Goal: Task Accomplishment & Management: Manage account settings

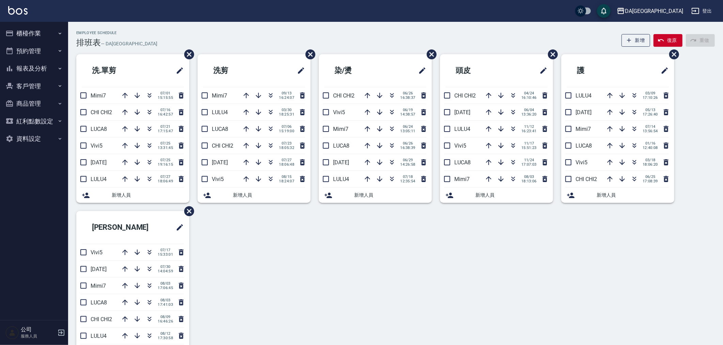
click at [22, 31] on button "櫃檯作業" at bounding box center [34, 34] width 63 height 18
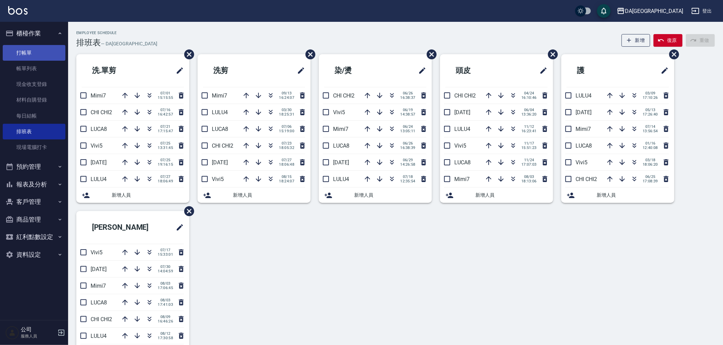
click at [42, 53] on link "打帳單" at bounding box center [34, 53] width 63 height 16
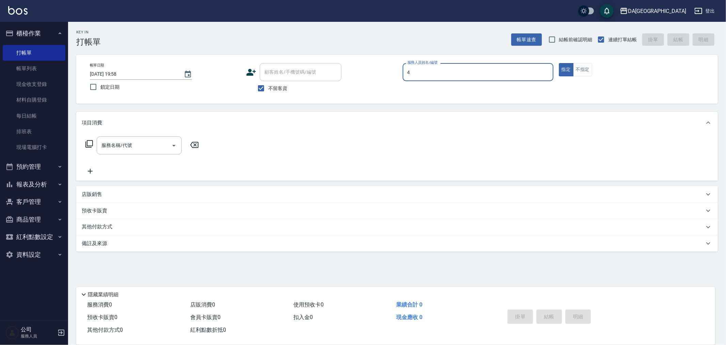
type input "LULU-4"
type button "true"
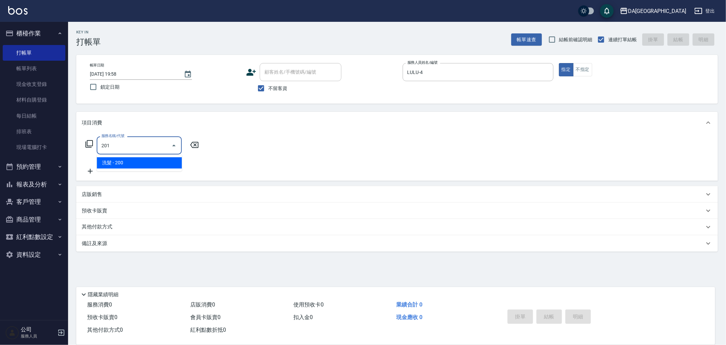
type input "洗髮(201)"
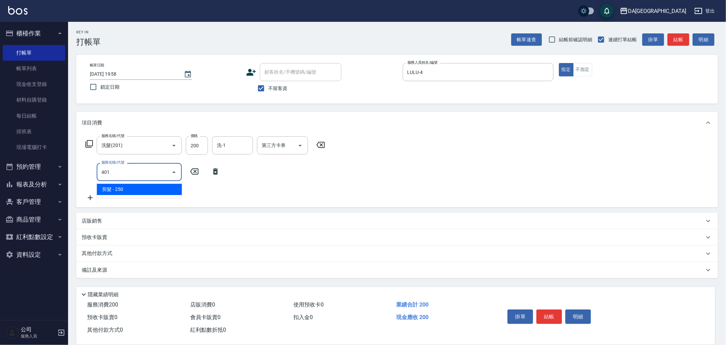
type input "剪髮(401)"
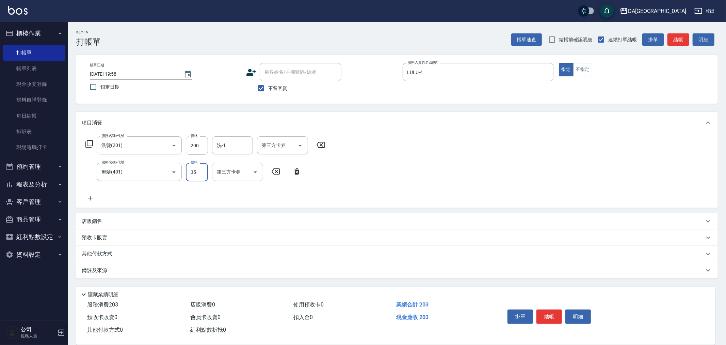
type input "350"
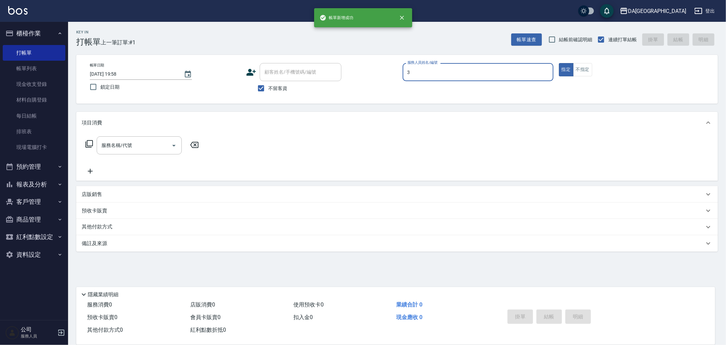
type input "May-3"
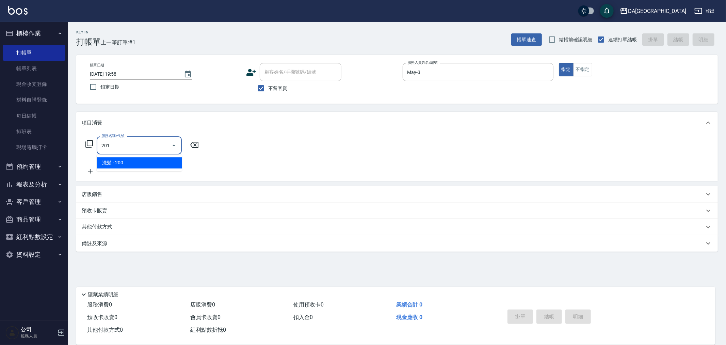
type input "洗髮(201)"
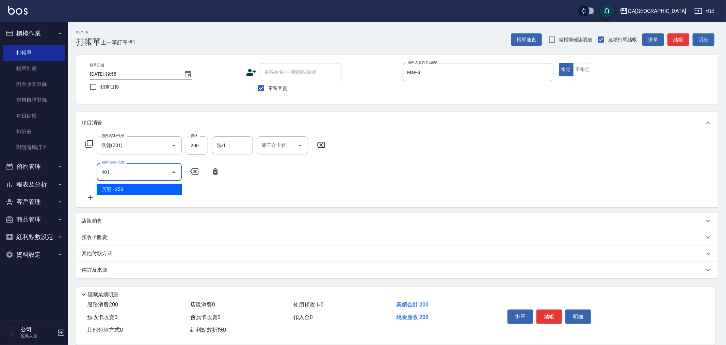
type input "剪髮(401)"
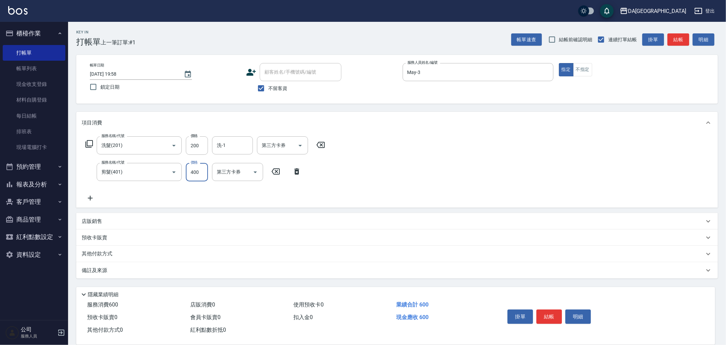
type input "400"
click at [379, 213] on div "店販銷售" at bounding box center [397, 221] width 642 height 16
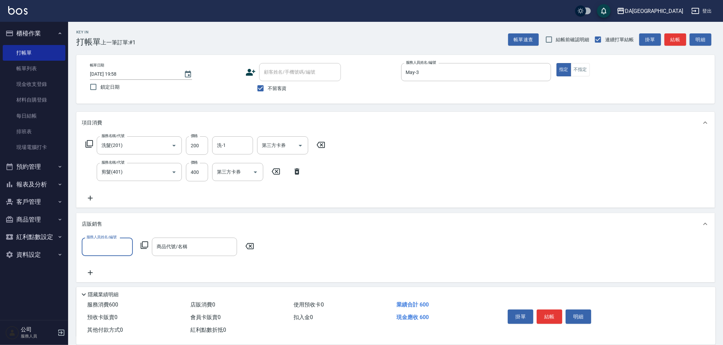
click at [102, 242] on input "服務人員姓名/編號" at bounding box center [107, 246] width 45 height 12
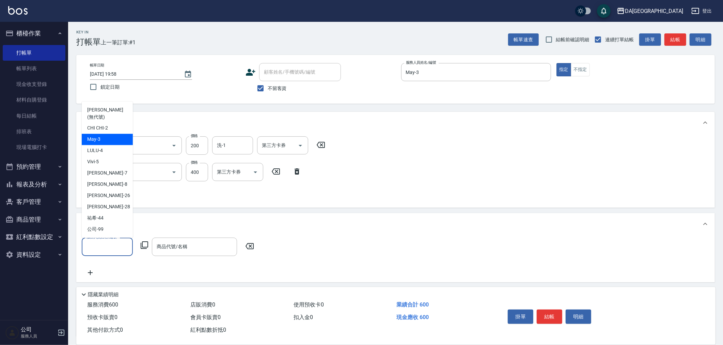
click at [108, 137] on div "May -3" at bounding box center [107, 139] width 51 height 11
type input "May-3"
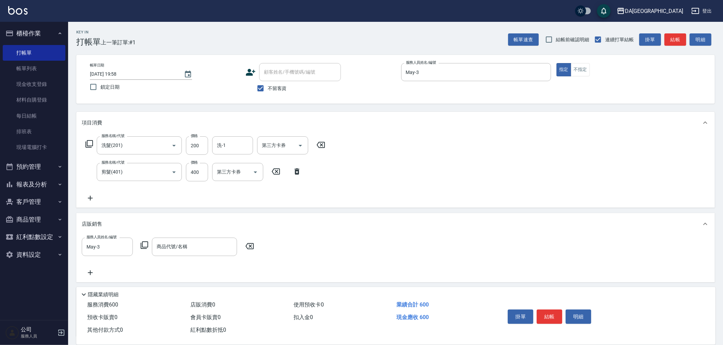
click at [148, 247] on icon at bounding box center [144, 245] width 8 height 8
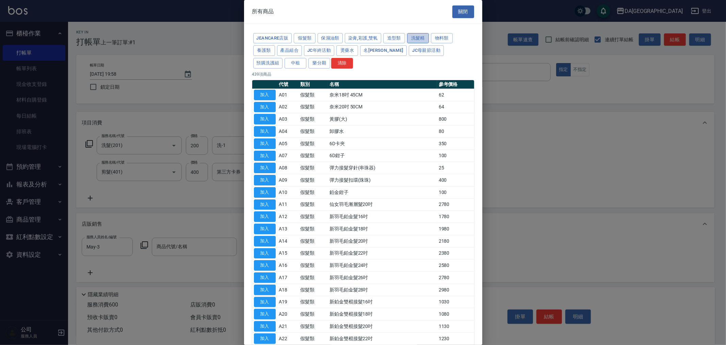
click at [414, 37] on button "洗髮精" at bounding box center [418, 38] width 22 height 11
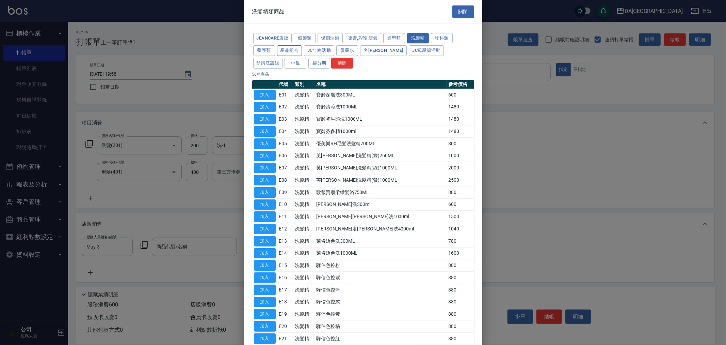
click at [293, 50] on button "產品組合" at bounding box center [289, 50] width 25 height 11
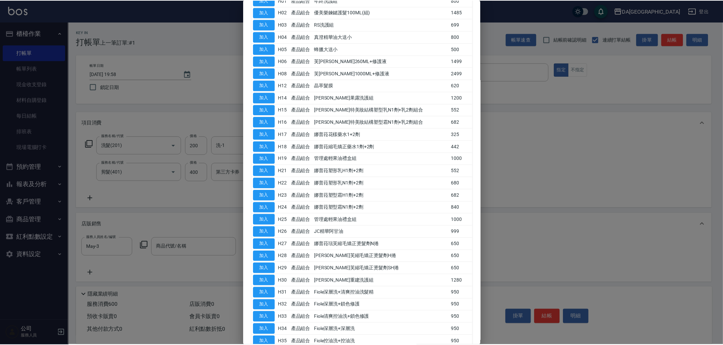
scroll to position [233, 0]
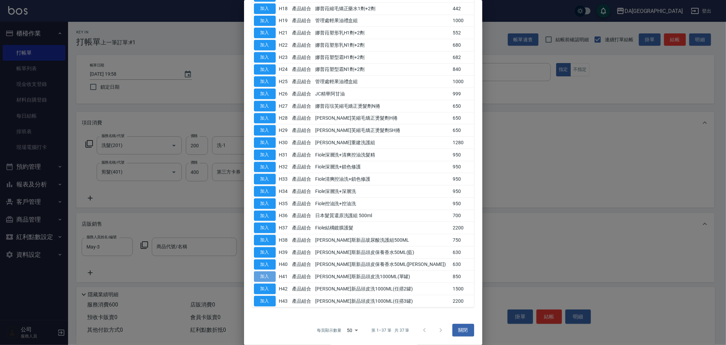
click at [259, 275] on button "加入" at bounding box center [265, 276] width 22 height 11
type input "[PERSON_NAME]斯新品頭皮洗1000ML(單罐)"
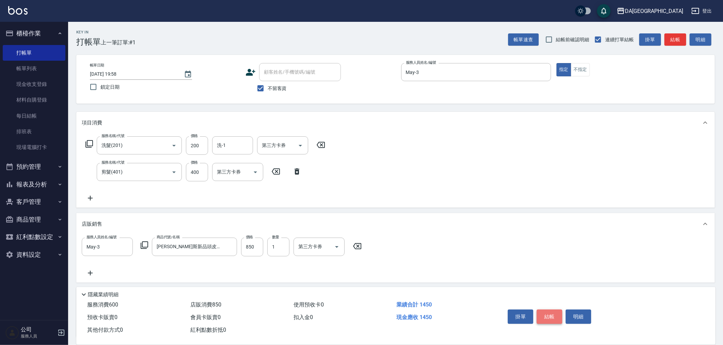
click at [542, 309] on button "結帳" at bounding box center [550, 316] width 26 height 14
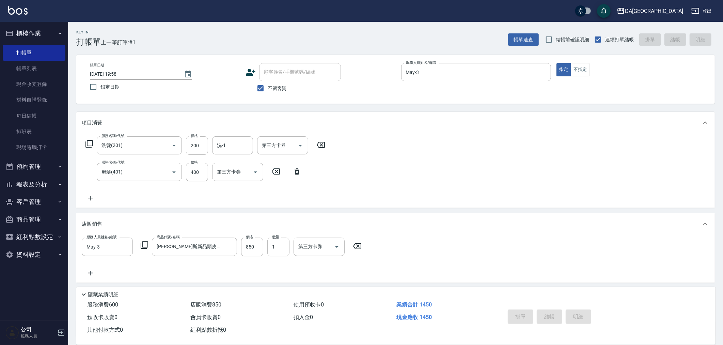
type input "[DATE] 19:59"
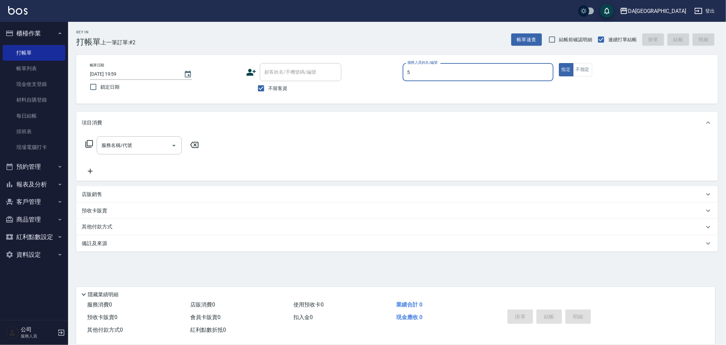
type input "Vivi-5"
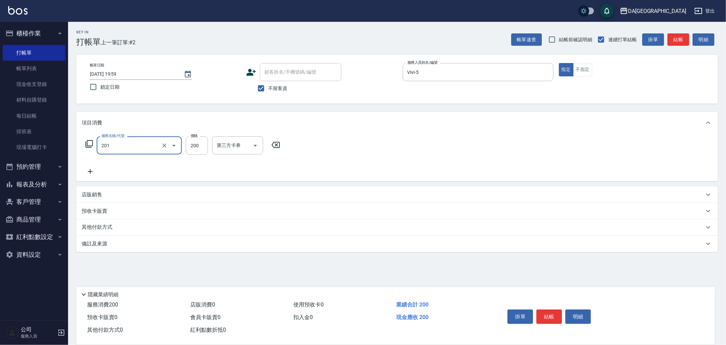
type input "洗髮(201)"
type input "300"
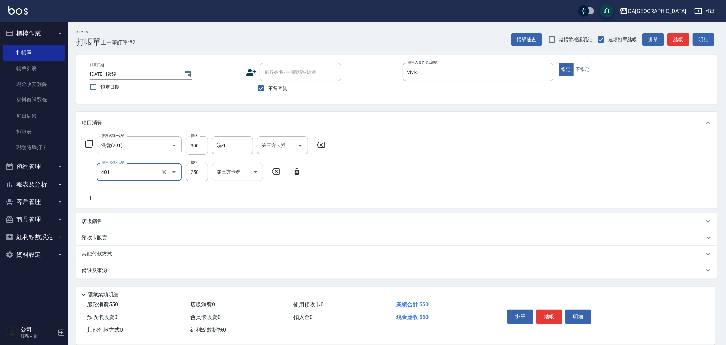
type input "剪髮(401)"
type input "299"
click at [581, 69] on button "不指定" at bounding box center [582, 69] width 19 height 13
click at [557, 316] on button "結帳" at bounding box center [550, 316] width 26 height 14
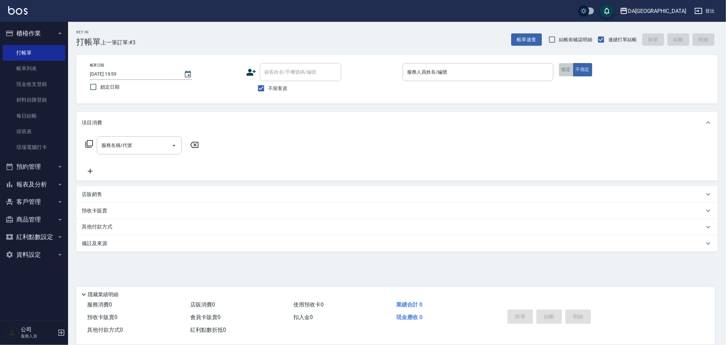
click at [572, 69] on button "指定" at bounding box center [566, 69] width 15 height 13
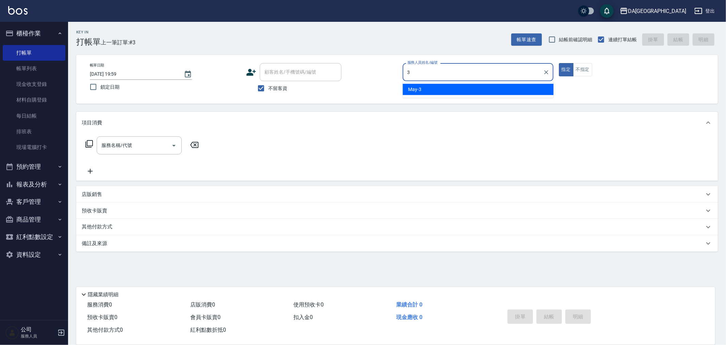
type input "May-3"
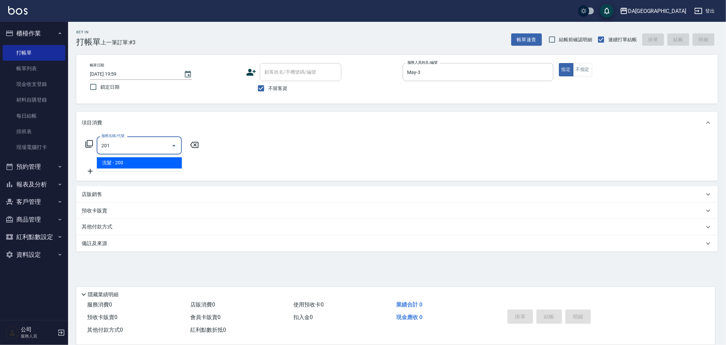
type input "洗髮(201)"
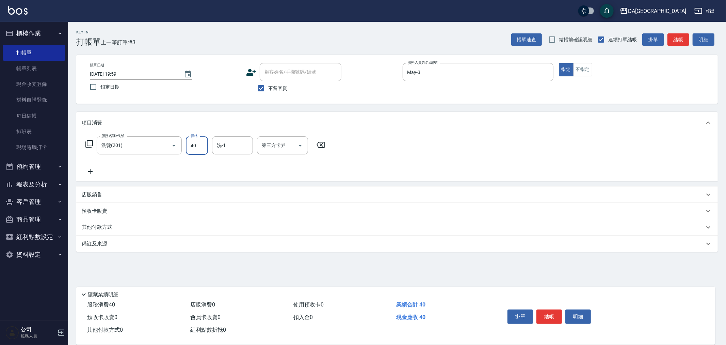
type input "400"
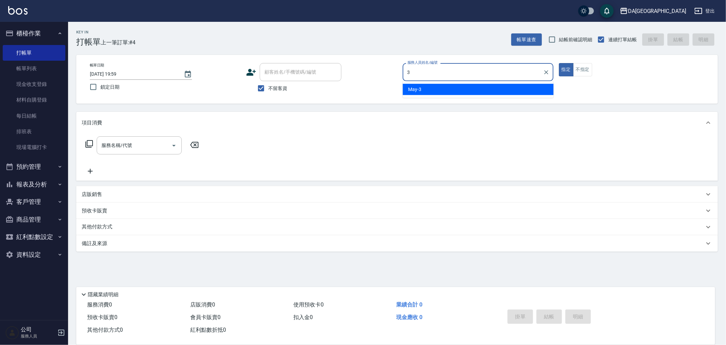
type input "May-3"
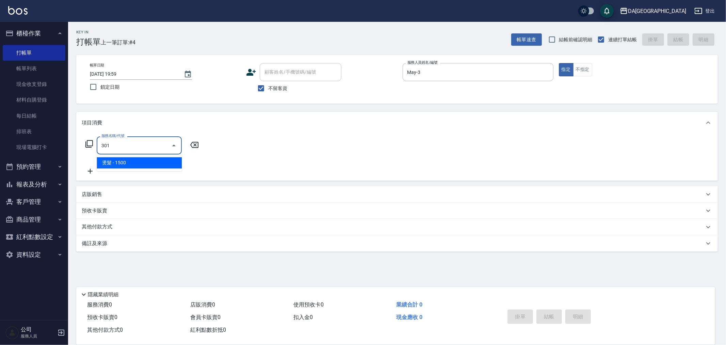
type input "燙髮(301)"
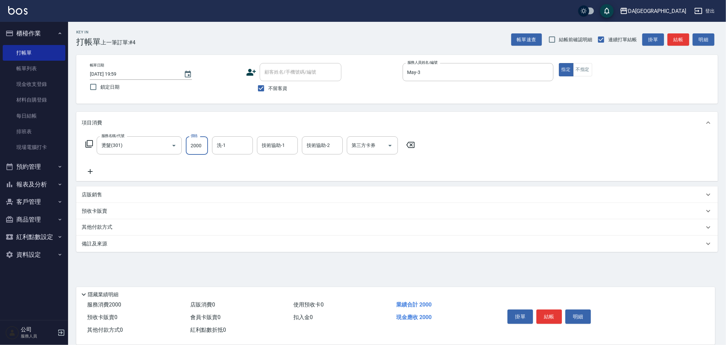
type input "2000"
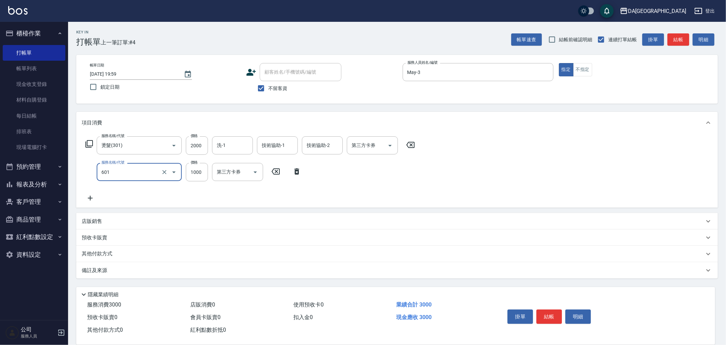
type input "自備護髮(1000上)(601)"
type input "1149"
click at [140, 268] on div "備註及來源" at bounding box center [393, 270] width 623 height 7
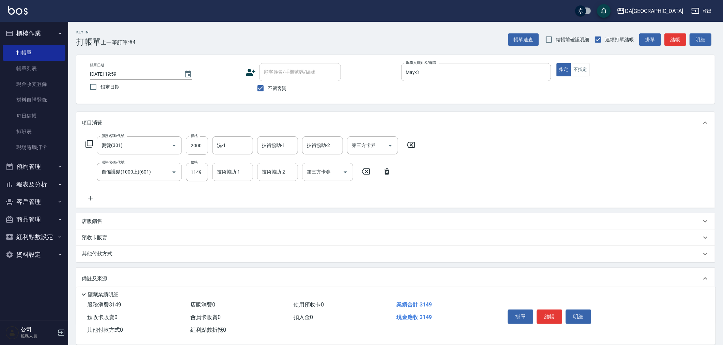
click at [108, 224] on div "店販銷售" at bounding box center [391, 221] width 619 height 7
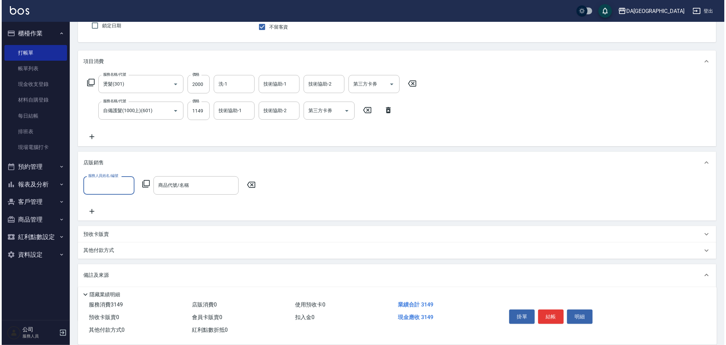
scroll to position [0, 0]
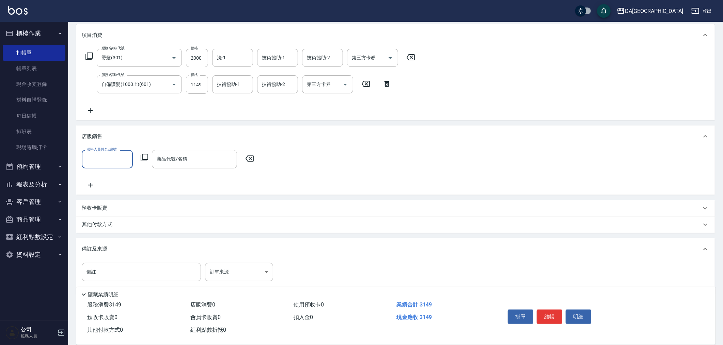
click at [114, 159] on input "服務人員姓名/編號" at bounding box center [107, 159] width 45 height 12
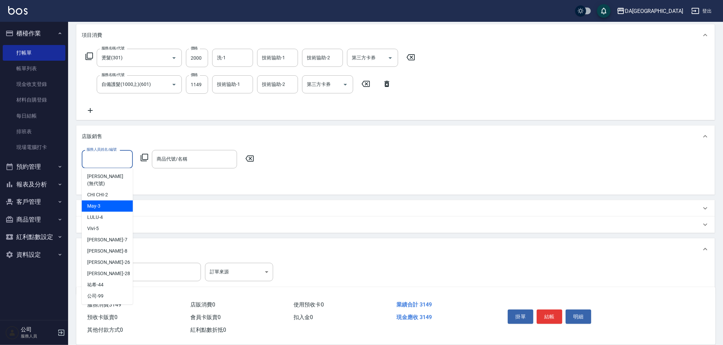
click at [104, 202] on div "May -3" at bounding box center [107, 205] width 51 height 11
type input "May-3"
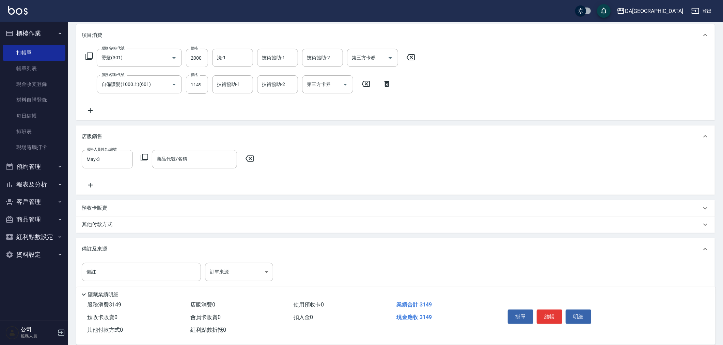
click at [143, 155] on icon at bounding box center [144, 157] width 8 height 8
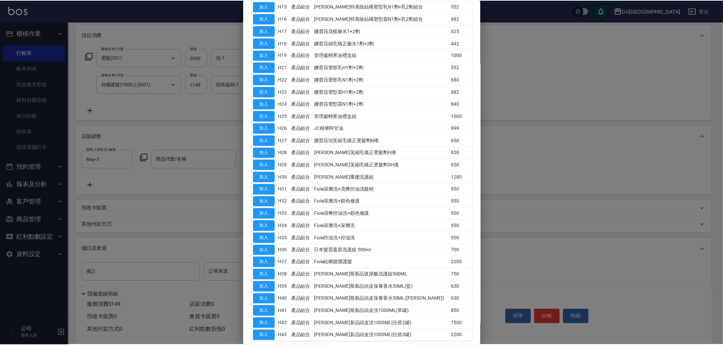
scroll to position [233, 0]
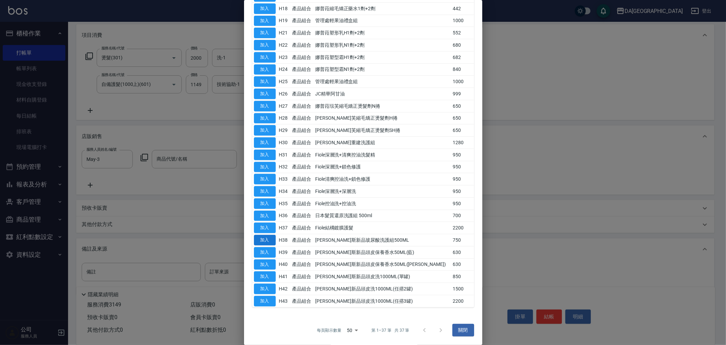
click at [261, 238] on button "加入" at bounding box center [265, 240] width 22 height 11
type input "[PERSON_NAME]斯新品玻尿酸洗護組500ML"
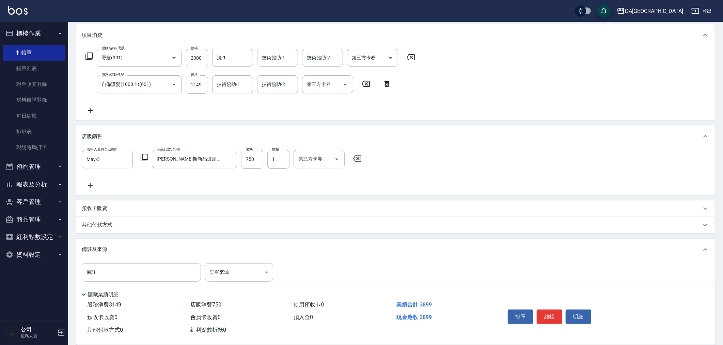
click at [544, 312] on button "結帳" at bounding box center [550, 316] width 26 height 14
type input "[DATE] 20:00"
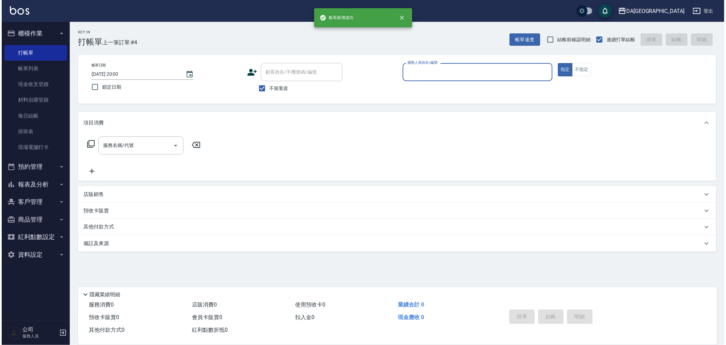
scroll to position [0, 0]
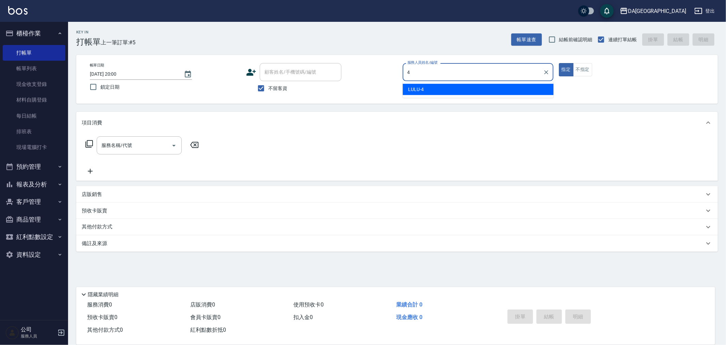
type input "LULU-4"
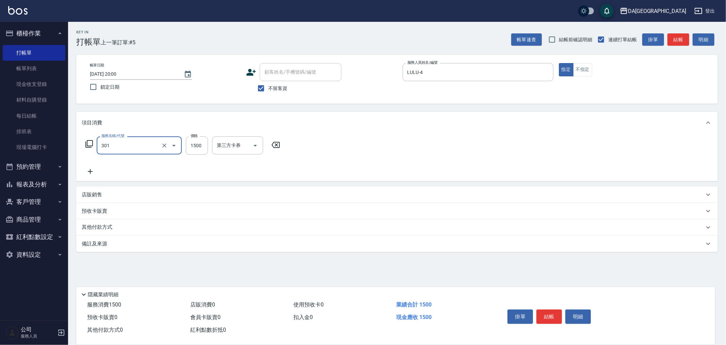
type input "燙髮(301)"
type input "1800"
type input "."
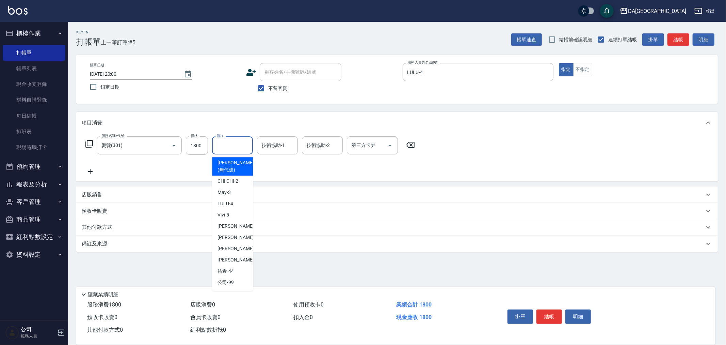
type input "[PERSON_NAME](無代號)"
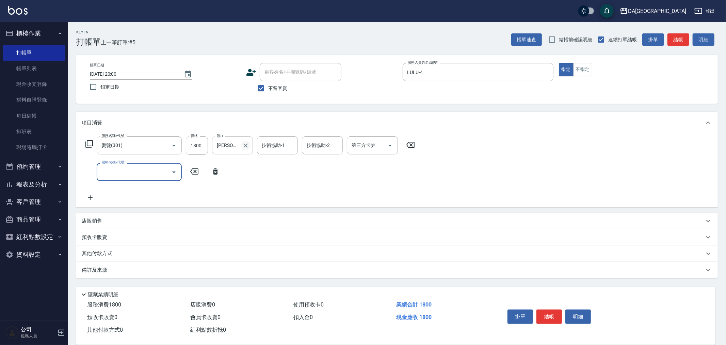
click at [244, 141] on button "Clear" at bounding box center [246, 146] width 10 height 10
click at [143, 169] on input "服務名稱/代號" at bounding box center [134, 172] width 69 height 12
type input "自備護髮(1000上)(601)"
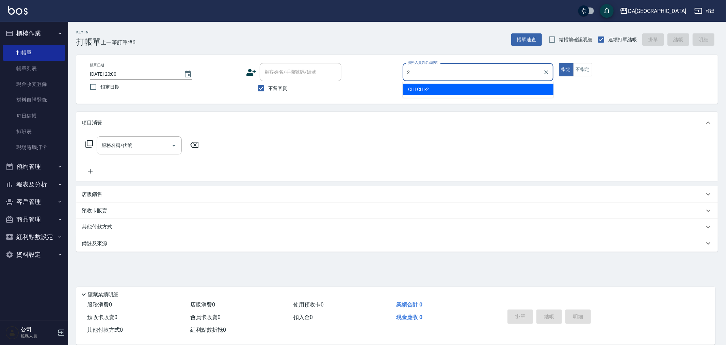
type input "CHI CHI-2"
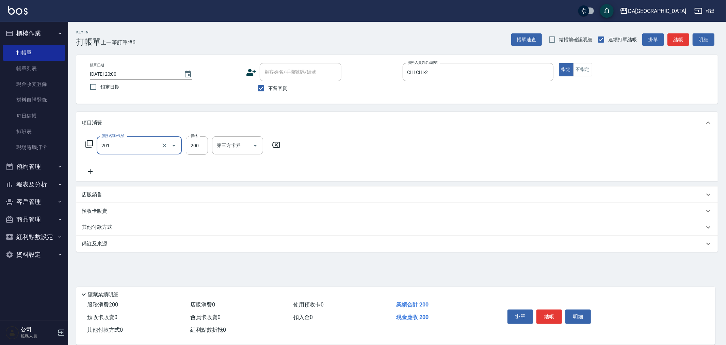
type input "洗髮(201)"
type input "300"
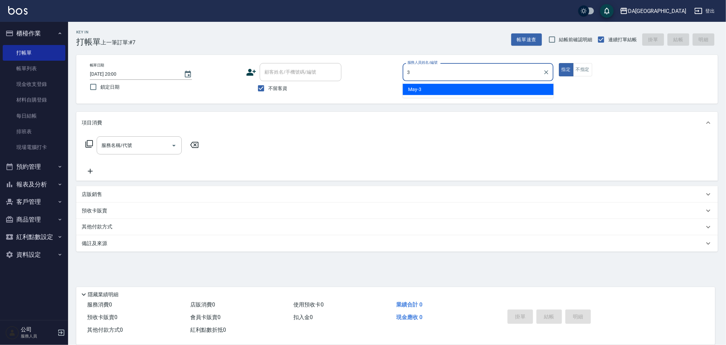
type input "May-3"
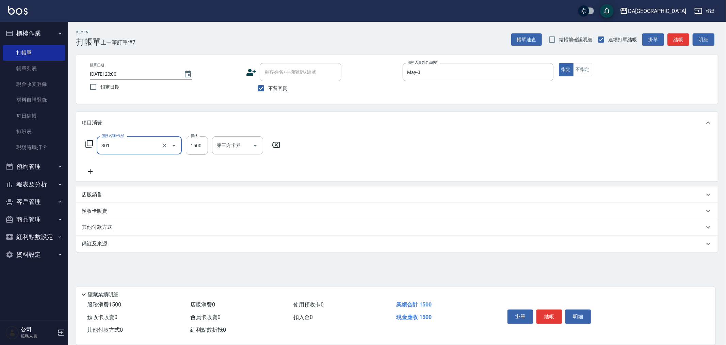
type input "燙髮(301)"
type input "1530"
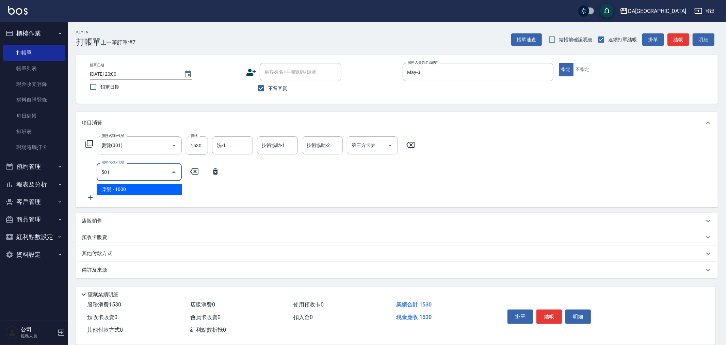
type input "染髮(501)"
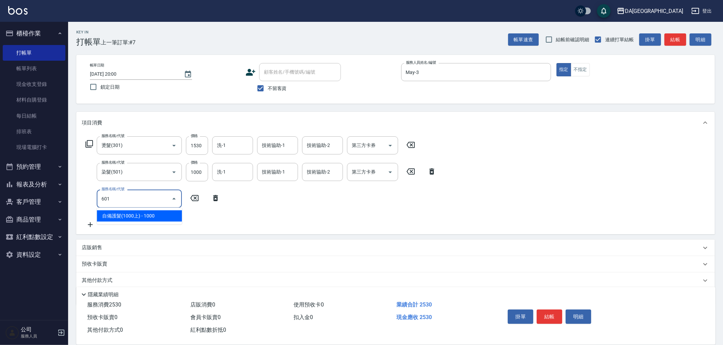
type input "自備護髮(1000上)(601)"
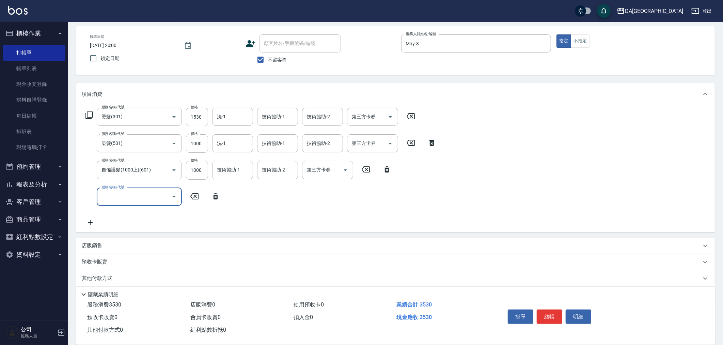
scroll to position [51, 0]
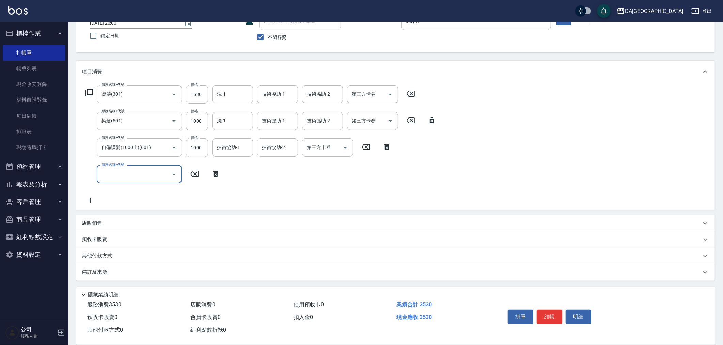
click at [96, 227] on div "店販銷售" at bounding box center [395, 223] width 638 height 16
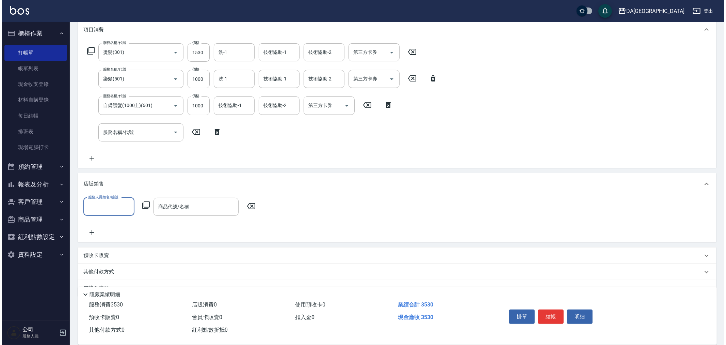
scroll to position [99, 0]
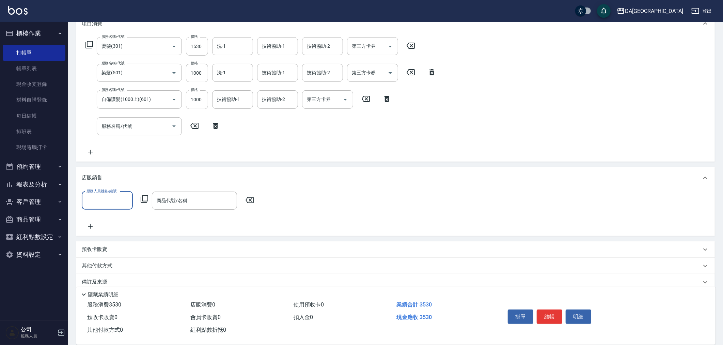
click at [103, 199] on input "服務人員姓名/編號" at bounding box center [107, 200] width 45 height 12
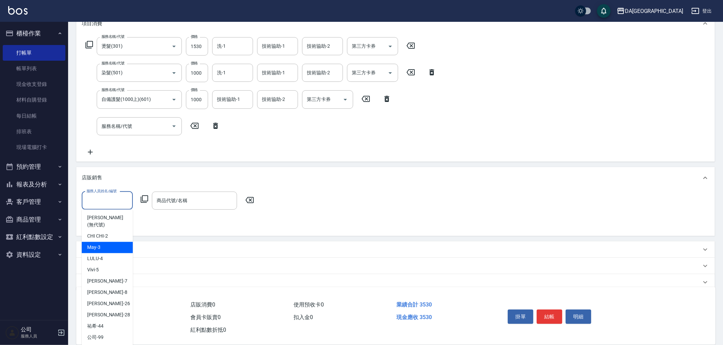
click at [116, 242] on div "May -3" at bounding box center [107, 247] width 51 height 11
type input "May-3"
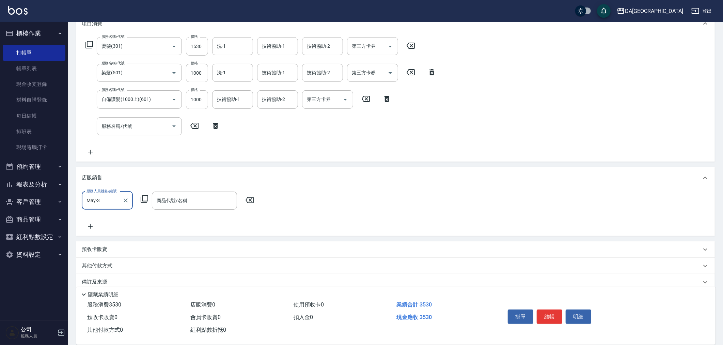
click at [143, 198] on icon at bounding box center [144, 199] width 8 height 8
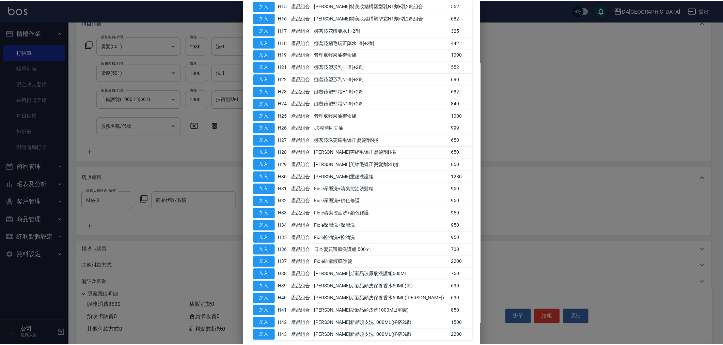
scroll to position [233, 0]
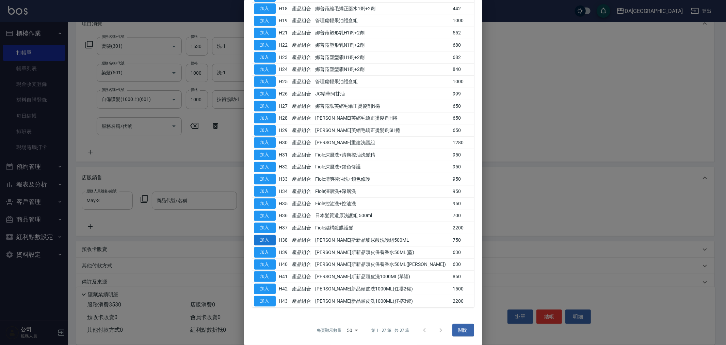
click at [267, 242] on button "加入" at bounding box center [265, 240] width 22 height 11
type input "[PERSON_NAME]斯新品玻尿酸洗護組500ML"
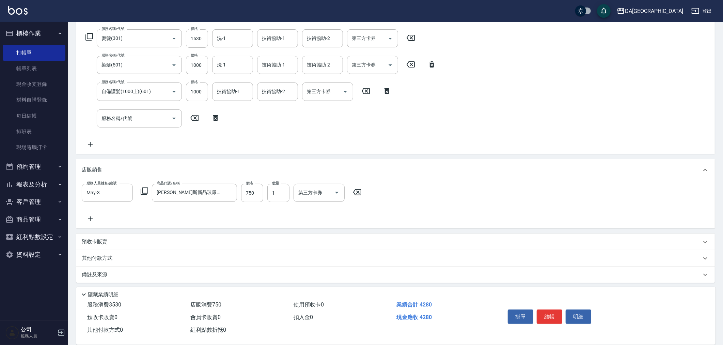
scroll to position [109, 0]
click at [114, 252] on p "其他付款方式" at bounding box center [99, 255] width 34 height 7
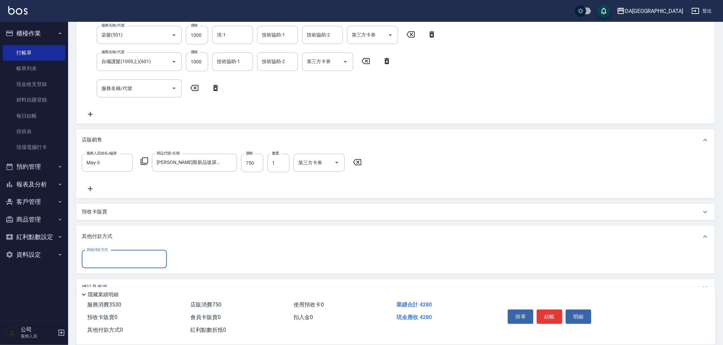
scroll to position [137, 0]
click at [123, 258] on input "其他付款方式" at bounding box center [124, 259] width 79 height 12
click at [121, 316] on span "信用卡" at bounding box center [124, 320] width 85 height 11
type input "信用卡"
drag, startPoint x: 200, startPoint y: 261, endPoint x: 121, endPoint y: 264, distance: 78.7
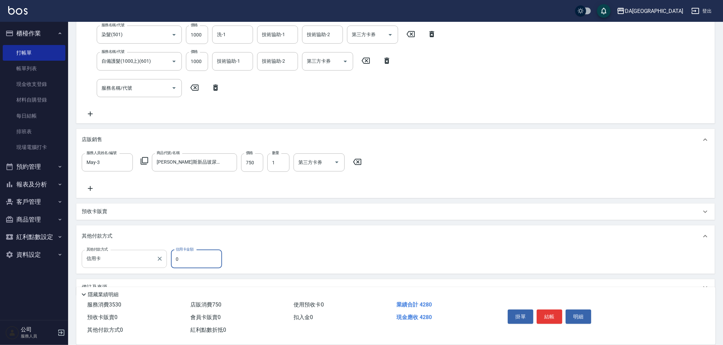
click at [170, 263] on div "其他付款方式 信用卡 其他付款方式 信用卡金額 0 信用卡金額" at bounding box center [154, 259] width 144 height 18
type input "4280"
click at [546, 314] on button "結帳" at bounding box center [550, 316] width 26 height 14
type input "[DATE] 20:01"
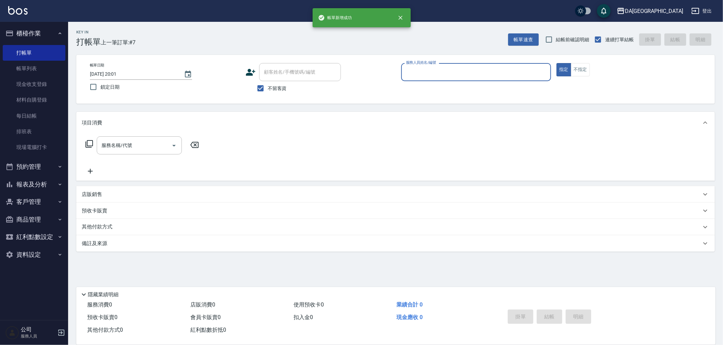
scroll to position [0, 0]
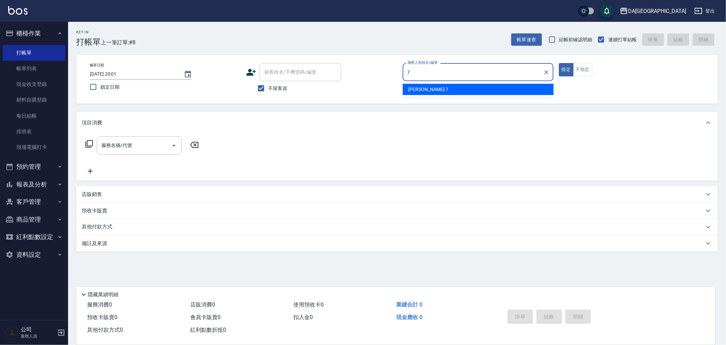
type input "Mimi-7"
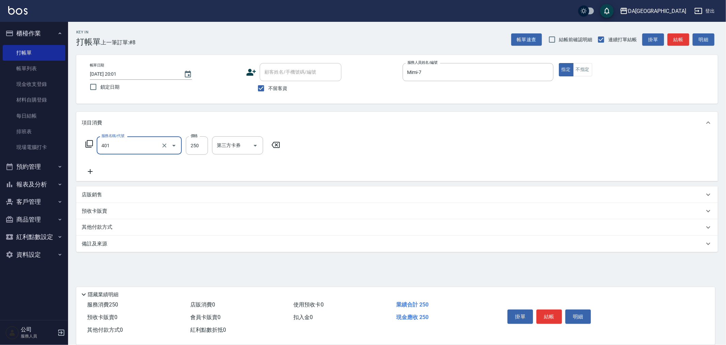
type input "剪髮(401)"
type input "200"
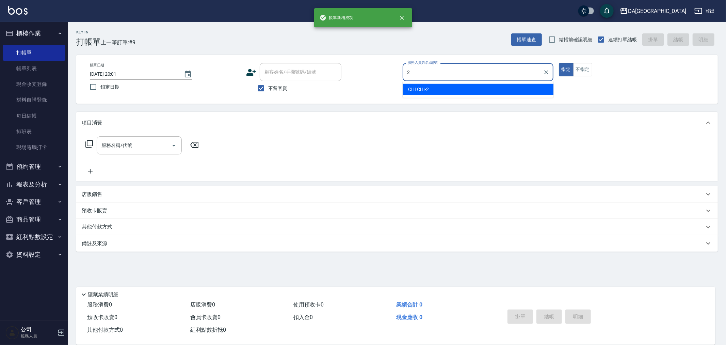
type input "CHI CHI-2"
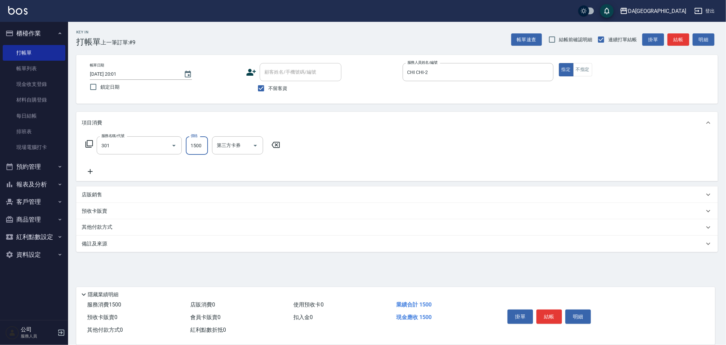
type input "燙髮(301)"
type input "1999"
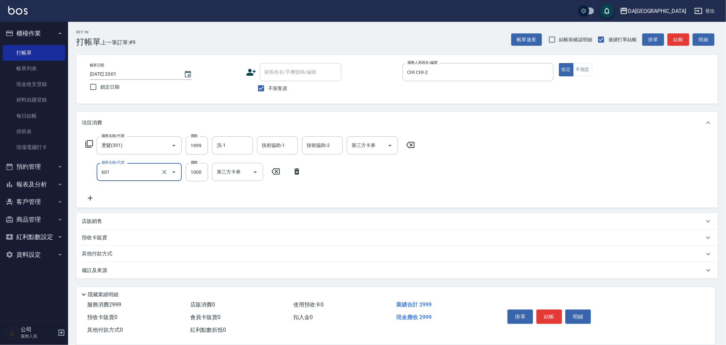
type input "自備護髮(1000上)(601)"
type input "1300"
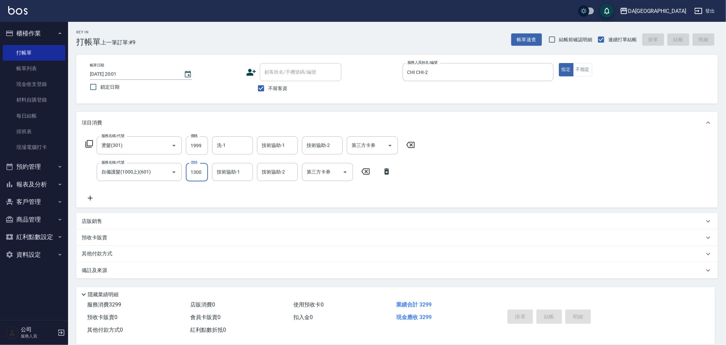
type input "[DATE] 20:02"
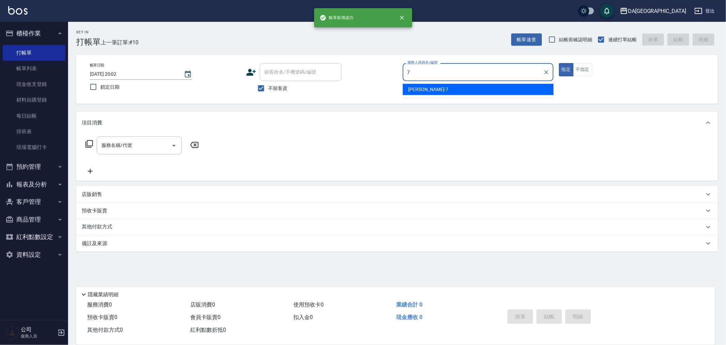
type input "Mimi-7"
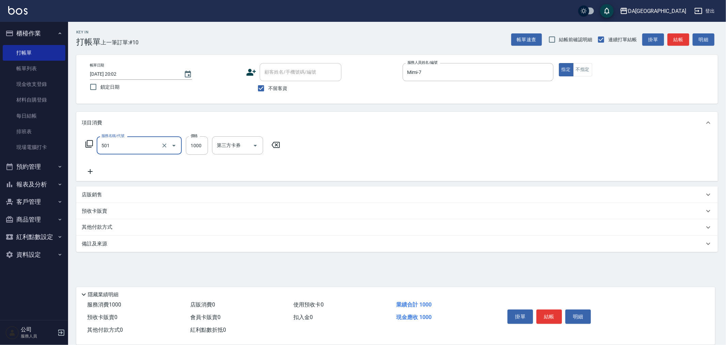
type input "染髮(501)"
type input "2980"
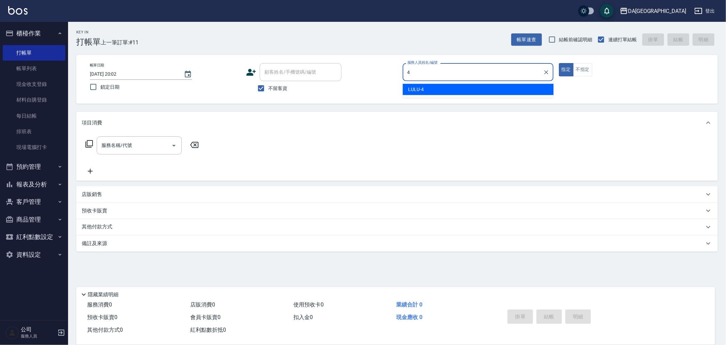
type input "LULU-4"
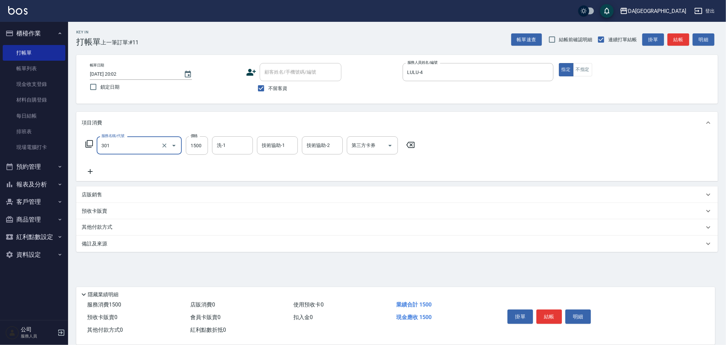
type input "燙髮(301)"
type input "1799"
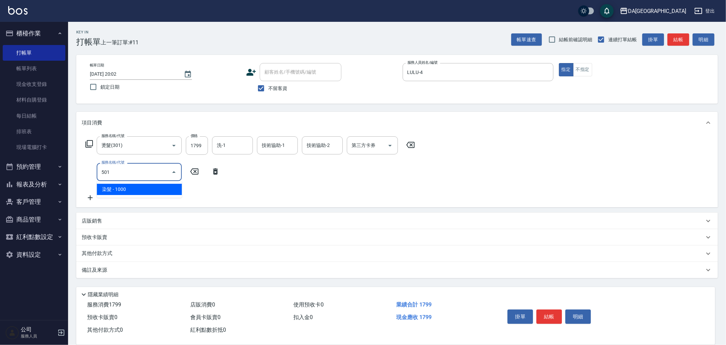
type input "染髮(501)"
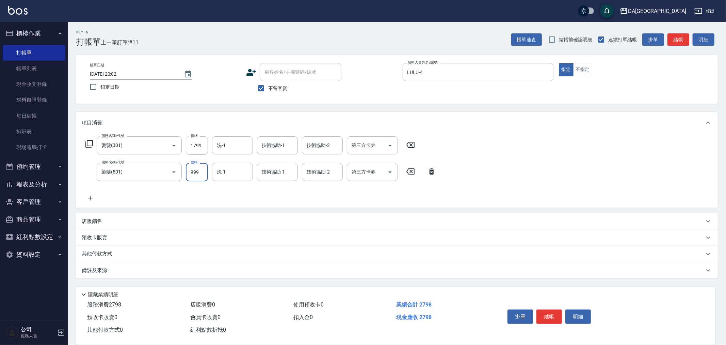
type input "999"
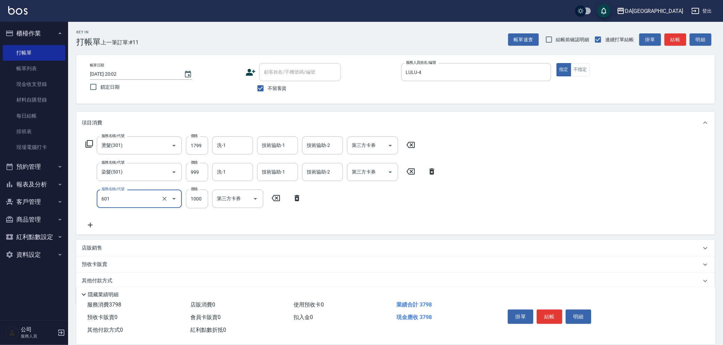
type input "自備護髮(1000上)(601)"
type input "1260"
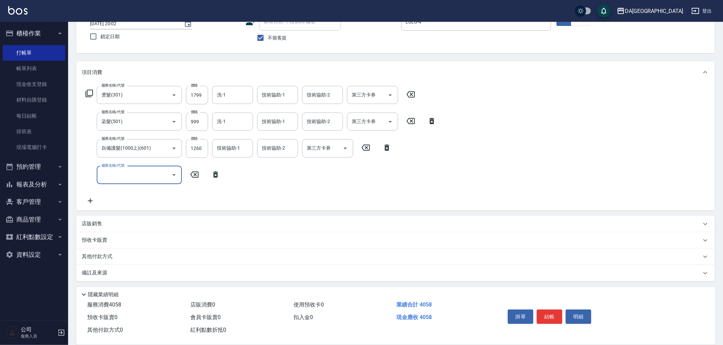
scroll to position [51, 0]
click at [99, 254] on p "其他付款方式" at bounding box center [99, 255] width 34 height 7
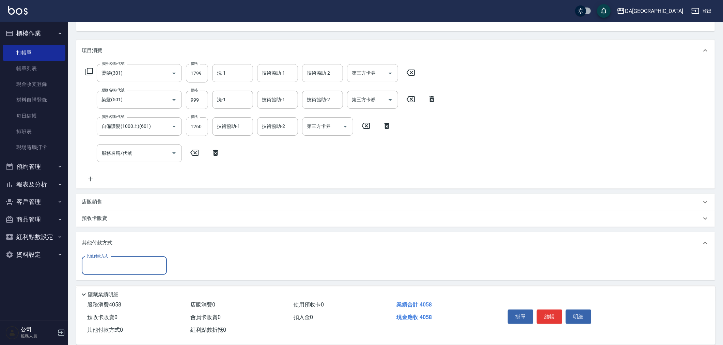
scroll to position [94, 0]
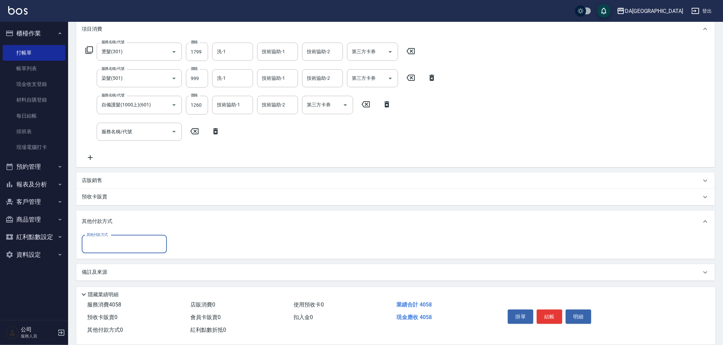
click at [110, 250] on div "其他付款方式" at bounding box center [124, 244] width 85 height 18
click at [99, 308] on span "信用卡" at bounding box center [124, 306] width 85 height 11
type input "信用卡"
click at [152, 241] on div "其他付款方式 信用卡 其他付款方式 信用卡金額 0 信用卡金額" at bounding box center [154, 244] width 144 height 18
type input "4058"
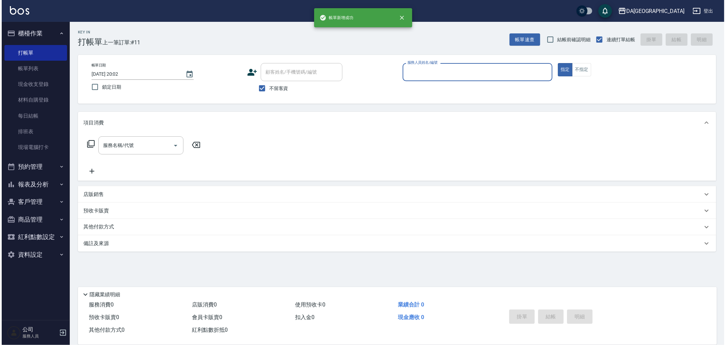
scroll to position [0, 0]
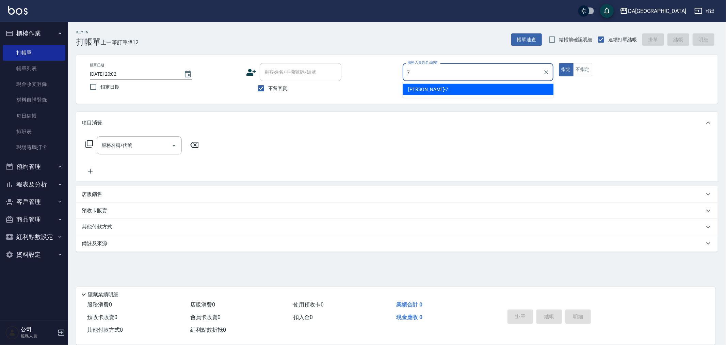
type input "Mimi-7"
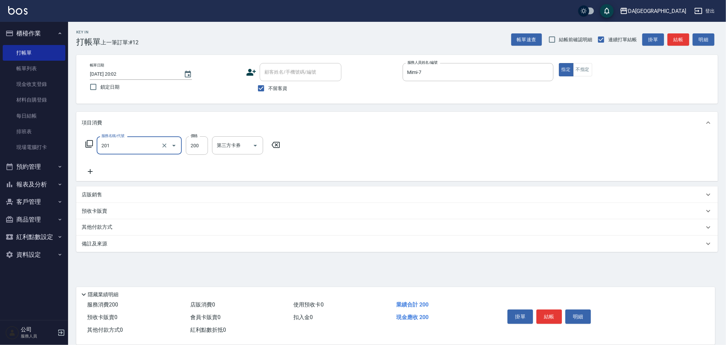
type input "洗髮(201)"
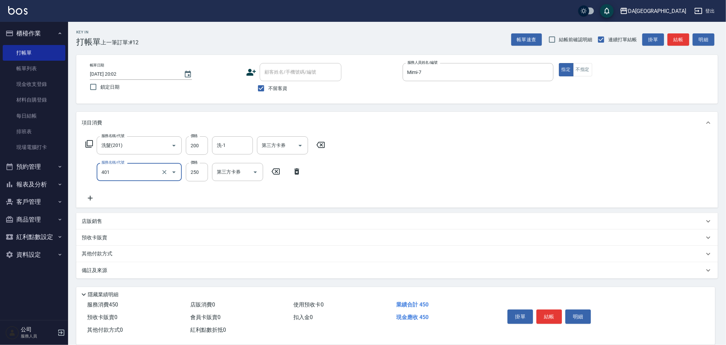
type input "剪髮(401)"
type input "300"
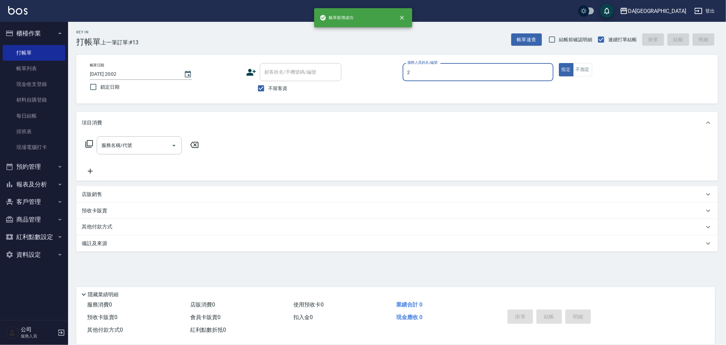
type input "CHI CHI-2"
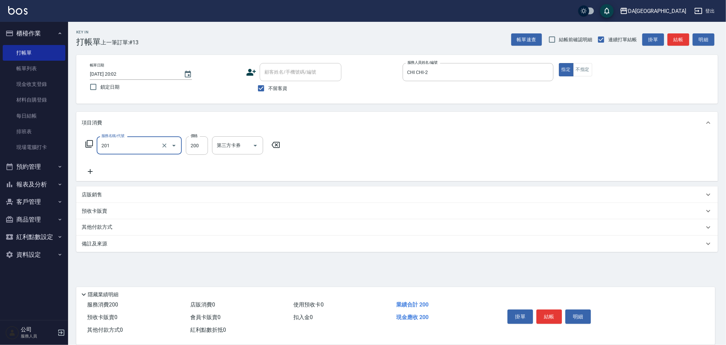
type input "洗髮(201)"
type input "200"
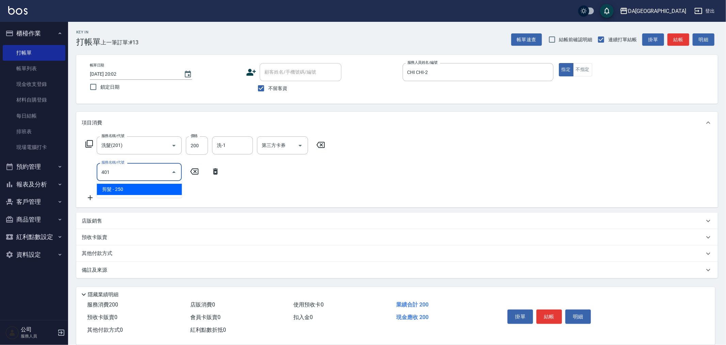
type input "剪髮(401)"
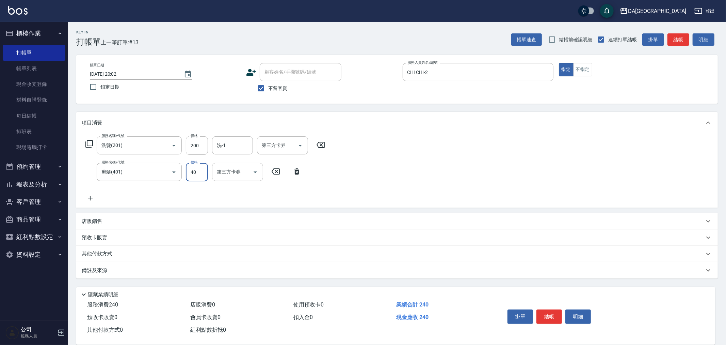
type input "400"
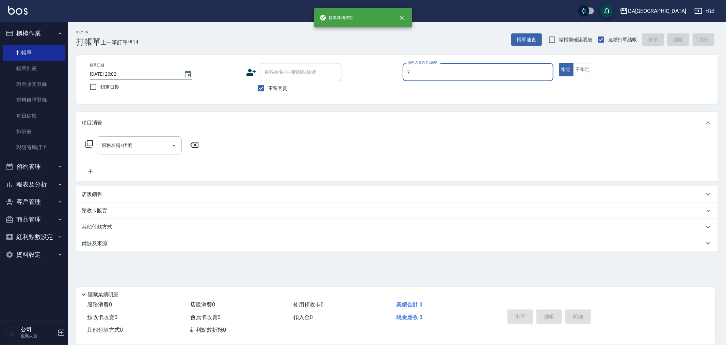
type input "Mimi-7"
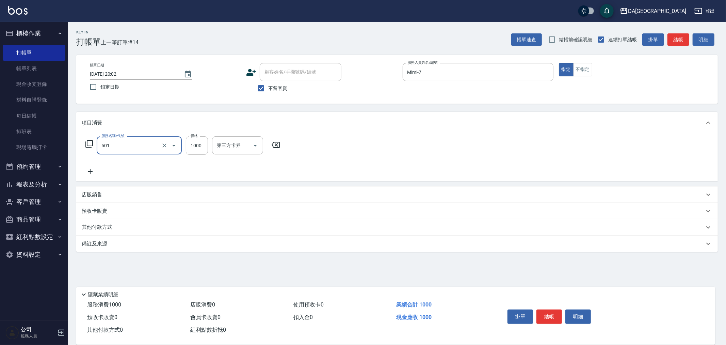
type input "染髮(501)"
type input "1600"
click at [104, 226] on p "其他付款方式" at bounding box center [99, 226] width 34 height 7
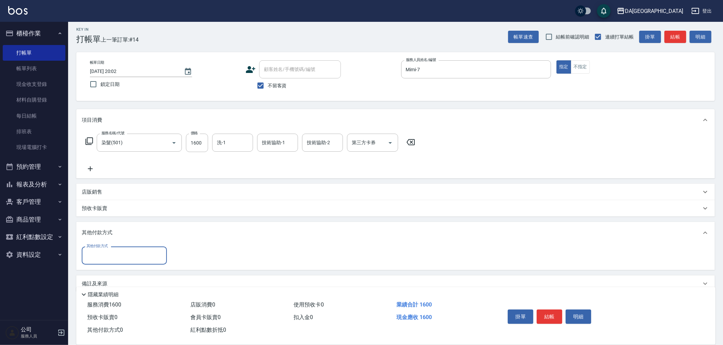
scroll to position [8, 0]
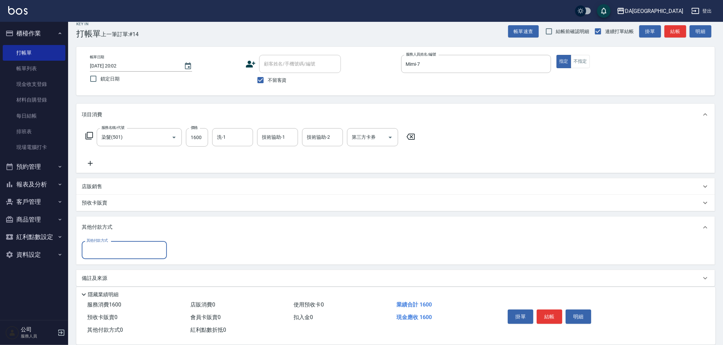
click at [105, 249] on input "其他付款方式" at bounding box center [124, 250] width 79 height 12
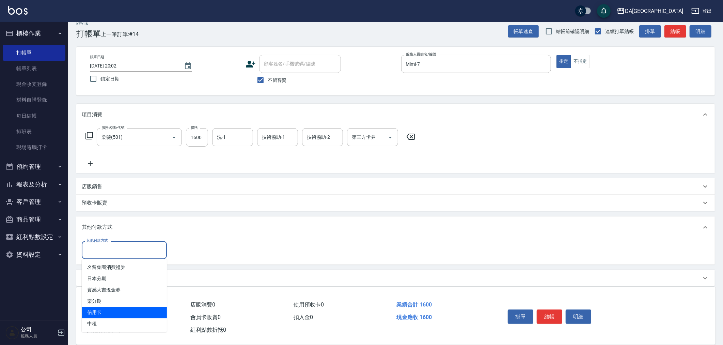
click at [116, 312] on span "信用卡" at bounding box center [124, 311] width 85 height 11
type input "信用卡"
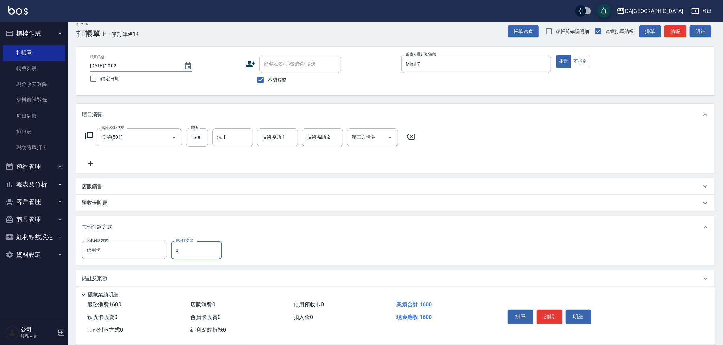
click at [170, 263] on div "其他付款方式 信用卡 其他付款方式 信用卡金額 0 信用卡金額" at bounding box center [395, 251] width 638 height 27
type input "1600"
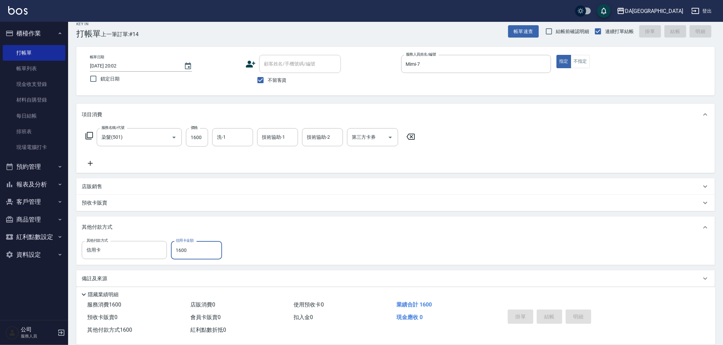
type input "[DATE] 20:03"
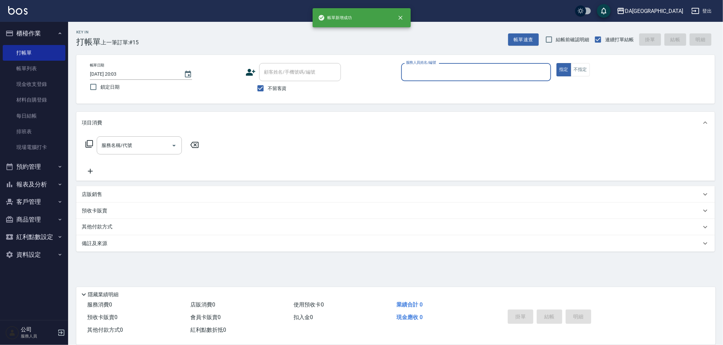
scroll to position [0, 0]
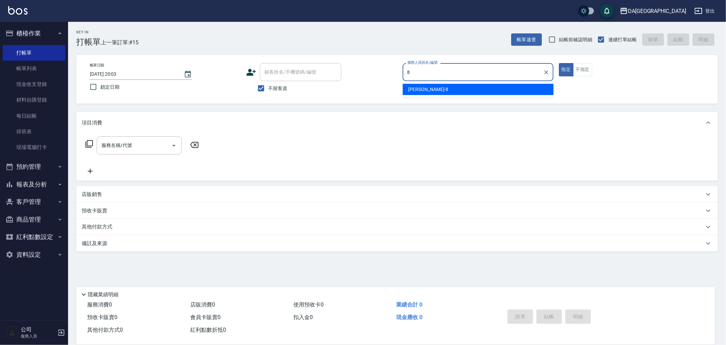
type input "[PERSON_NAME]-8"
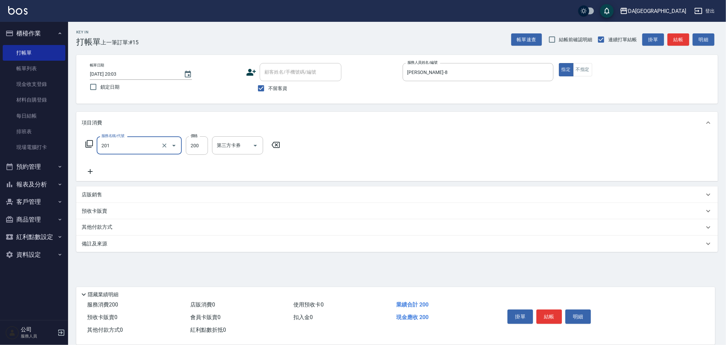
type input "洗髮(201)"
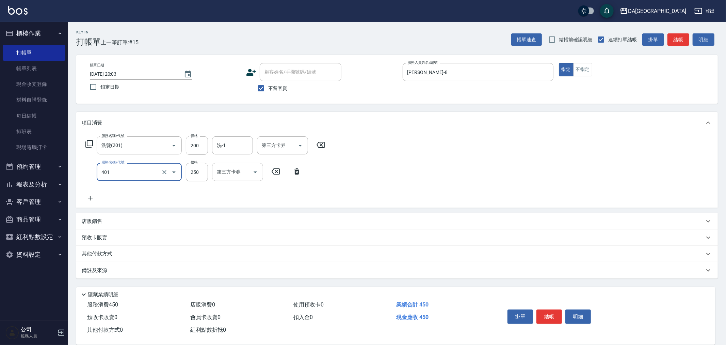
type input "剪髮(401)"
type input "400"
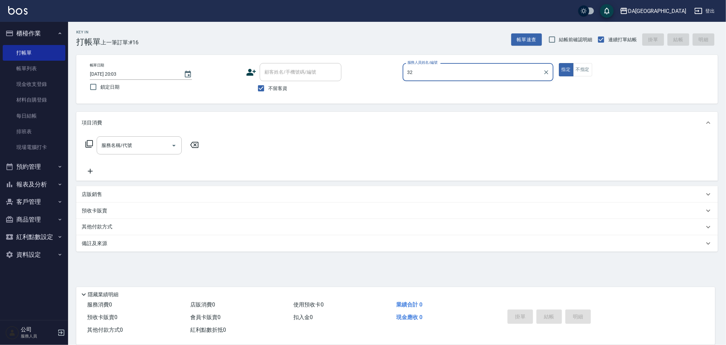
type input "3"
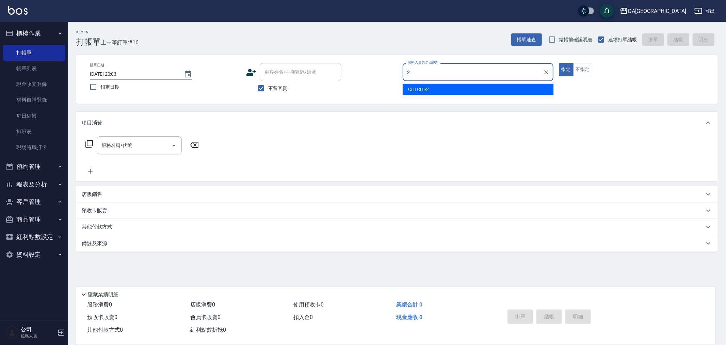
type input "CHI CHI-2"
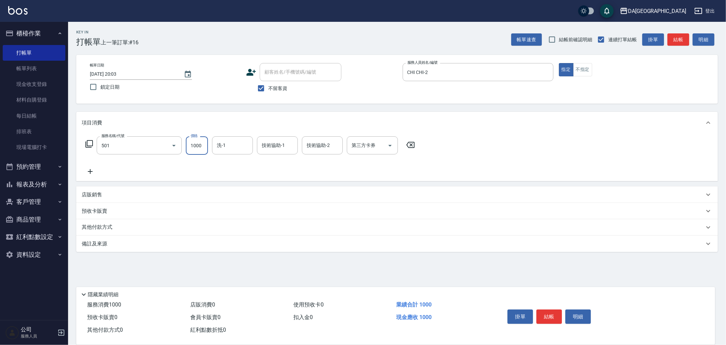
type input "染髮(501)"
type input "1899"
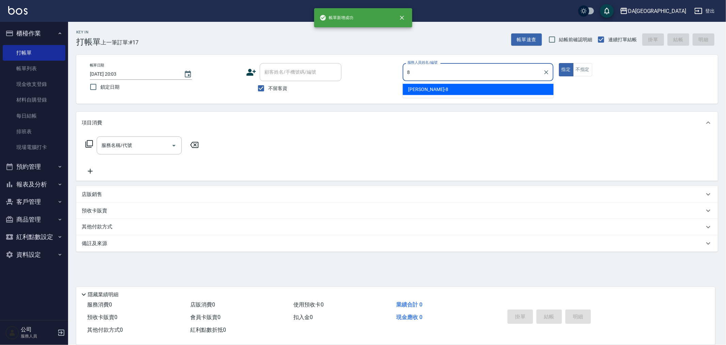
type input "[PERSON_NAME]-8"
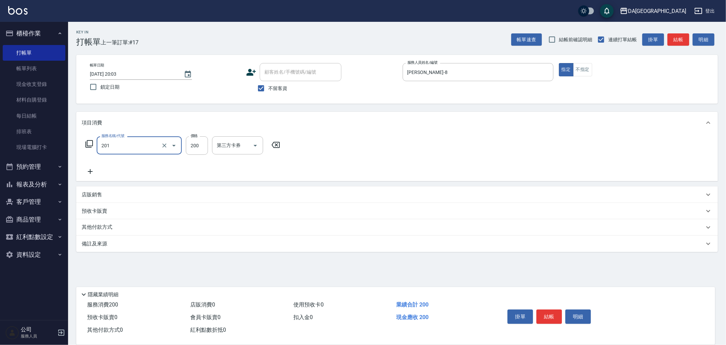
type input "洗髮(201)"
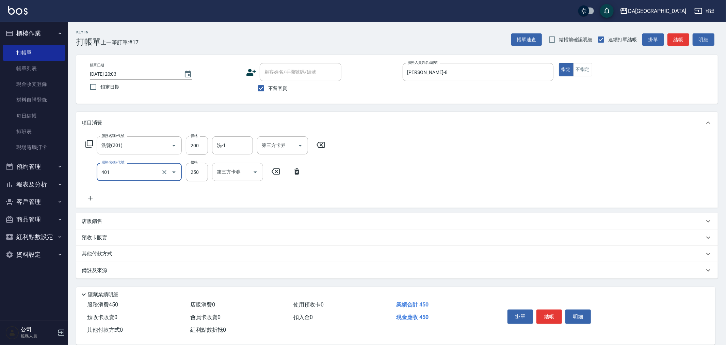
type input "剪髮(401)"
type input "400"
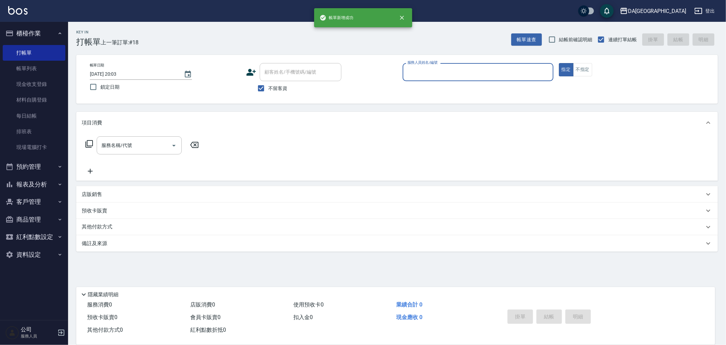
click at [32, 178] on button "報表及分析" at bounding box center [34, 184] width 63 height 18
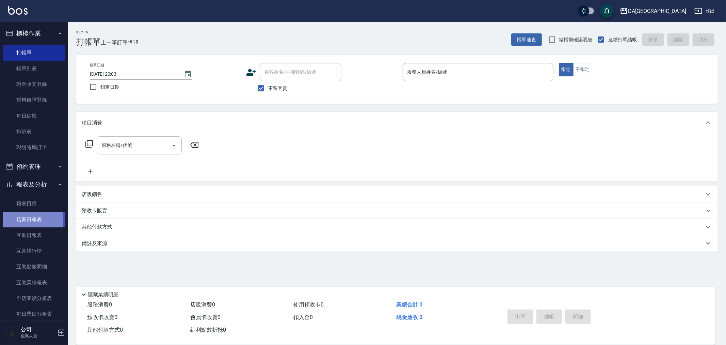
click at [32, 218] on link "店家日報表" at bounding box center [34, 219] width 63 height 16
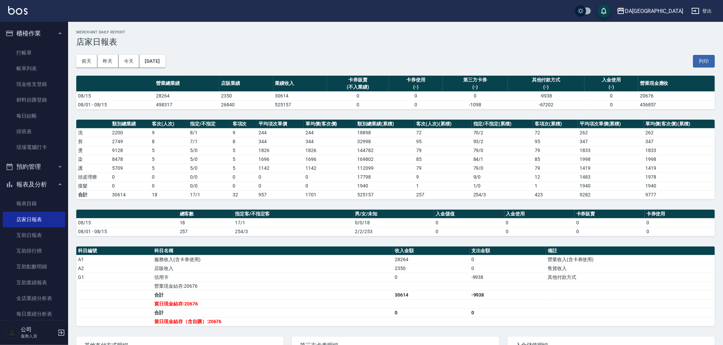
drag, startPoint x: 720, startPoint y: 0, endPoint x: 720, endPoint y: 5, distance: 4.8
click at [720, 0] on div "DA蘆洲 登出" at bounding box center [361, 11] width 723 height 22
click at [717, 15] on div "DA蘆洲 登出" at bounding box center [361, 11] width 723 height 22
click at [701, 16] on button "登出" at bounding box center [701, 11] width 26 height 13
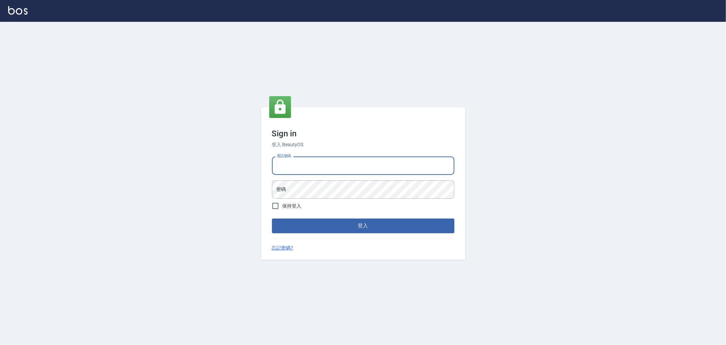
click at [319, 170] on input "電話號碼" at bounding box center [363, 165] width 182 height 18
type input "0920380412"
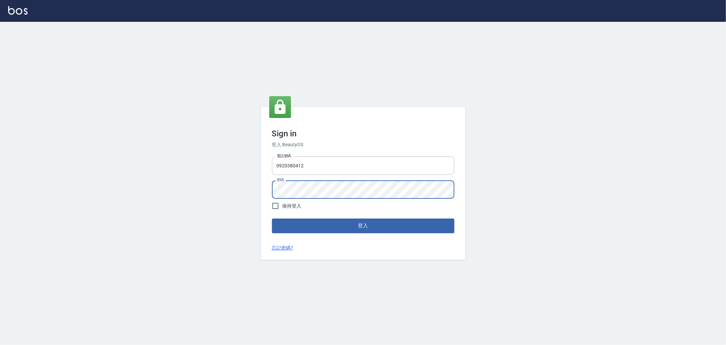
click at [272, 218] on button "登入" at bounding box center [363, 225] width 182 height 14
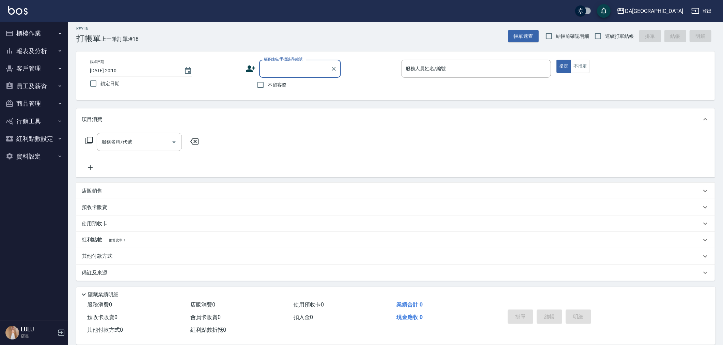
scroll to position [4, 0]
click at [32, 84] on button "員工及薪資" at bounding box center [34, 86] width 63 height 18
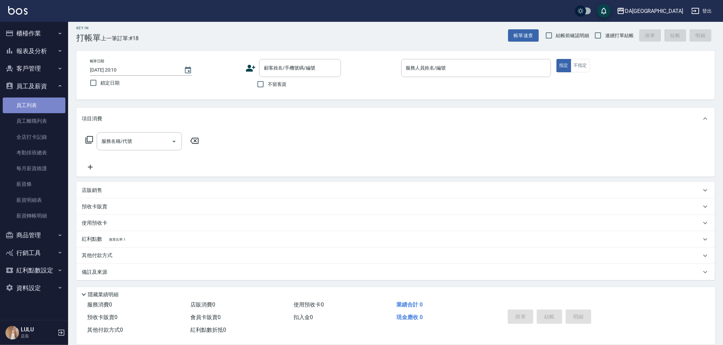
click at [38, 101] on link "員工列表" at bounding box center [34, 105] width 63 height 16
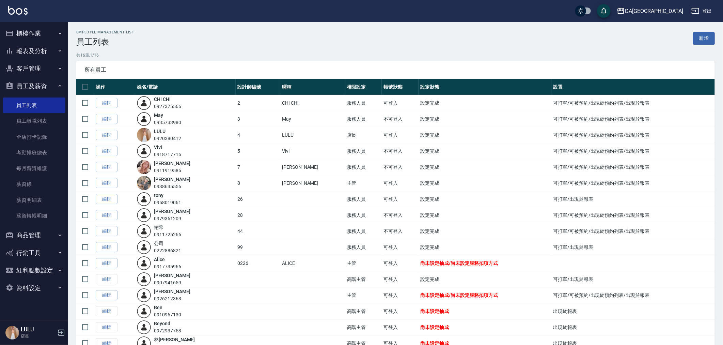
click at [114, 184] on link "編輯" at bounding box center [107, 183] width 22 height 11
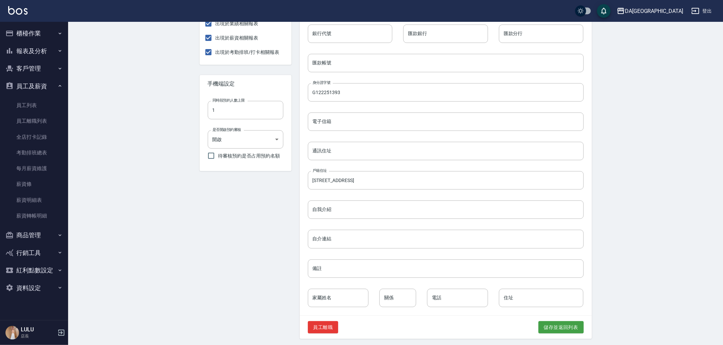
scroll to position [198, 0]
click at [557, 319] on button "儲存並返回列表" at bounding box center [560, 325] width 45 height 13
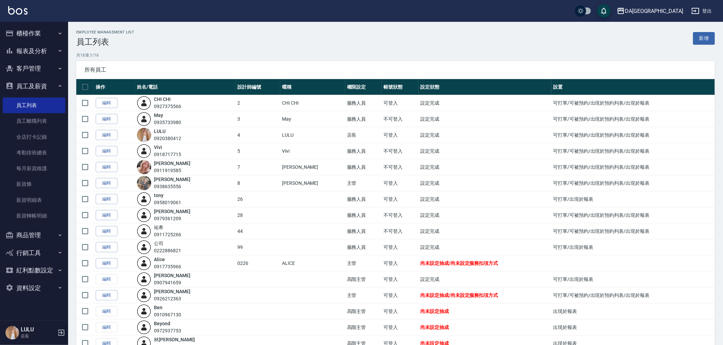
click at [38, 53] on button "報表及分析" at bounding box center [34, 51] width 63 height 18
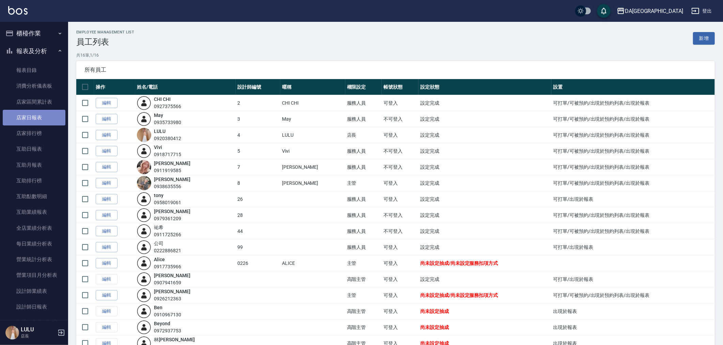
click at [39, 114] on link "店家日報表" at bounding box center [34, 118] width 63 height 16
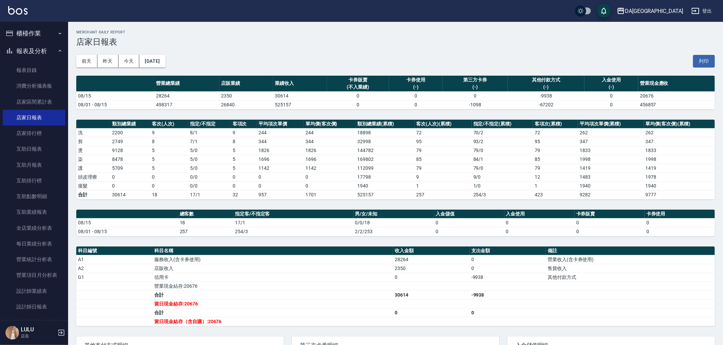
click at [226, 51] on div "前天 昨天 今天 2025/08/15 列印" at bounding box center [395, 61] width 638 height 29
click at [41, 131] on link "店家排行榜" at bounding box center [34, 133] width 63 height 16
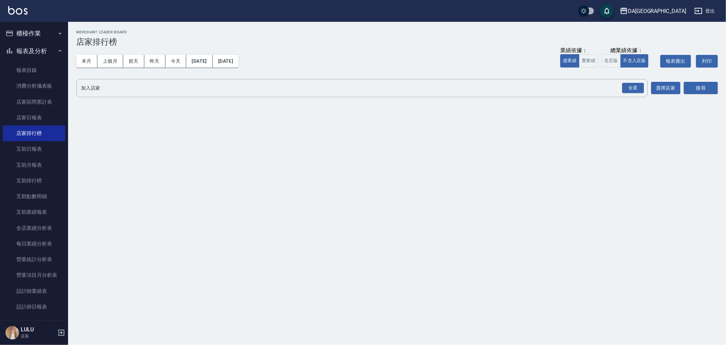
click at [35, 33] on button "櫃檯作業" at bounding box center [34, 34] width 63 height 18
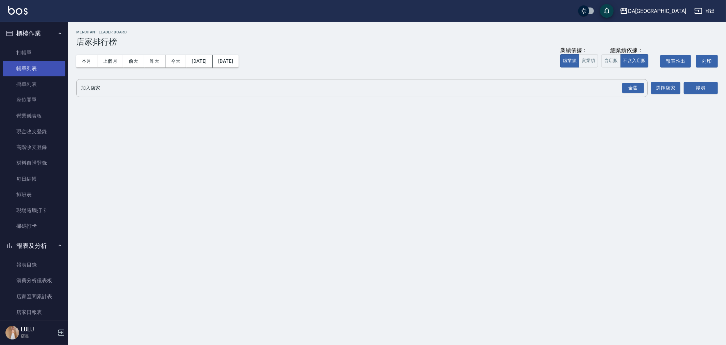
click at [39, 70] on link "帳單列表" at bounding box center [34, 69] width 63 height 16
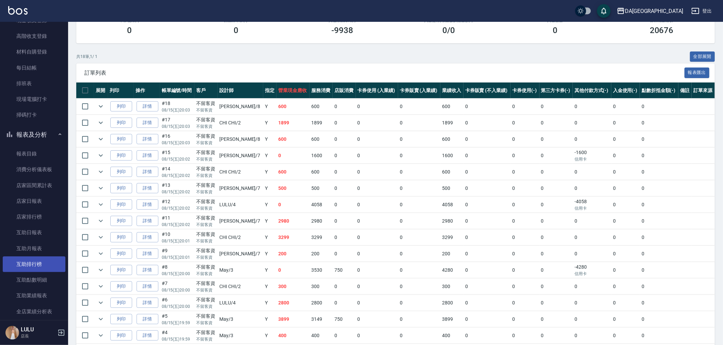
scroll to position [113, 0]
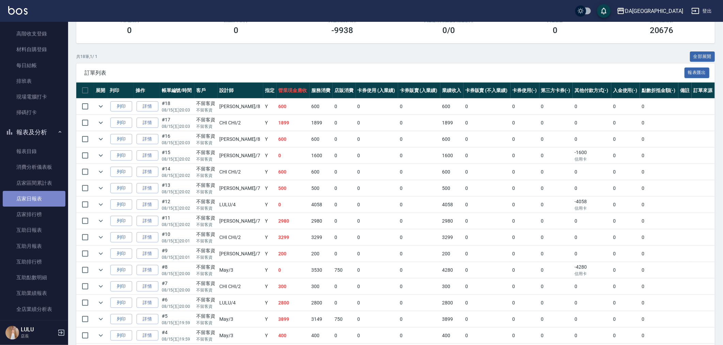
click at [45, 202] on link "店家日報表" at bounding box center [34, 199] width 63 height 16
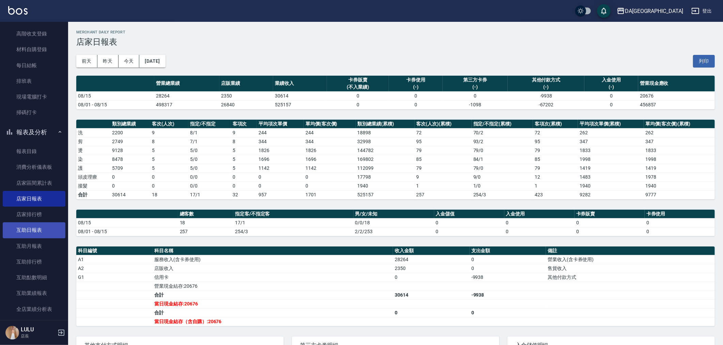
click at [40, 233] on link "互助日報表" at bounding box center [34, 230] width 63 height 16
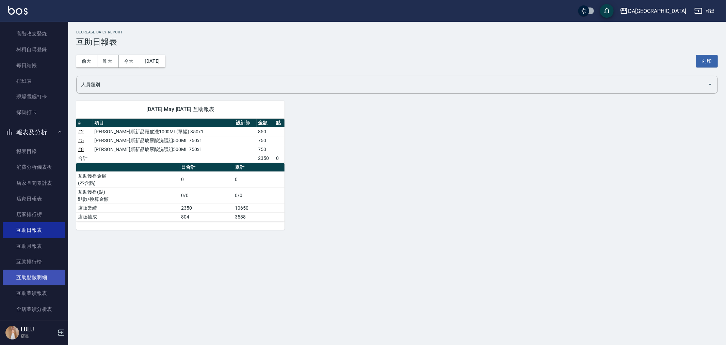
drag, startPoint x: 0, startPoint y: 233, endPoint x: 41, endPoint y: 272, distance: 56.3
drag, startPoint x: 41, startPoint y: 272, endPoint x: 204, endPoint y: 300, distance: 165.9
click at [204, 300] on div "DA蘆洲 2025-08-15 互助日報表 列印時間： 2025-08-15-20:22 Decrease Daily Report 互助日報表 前天 昨天 …" at bounding box center [363, 172] width 726 height 345
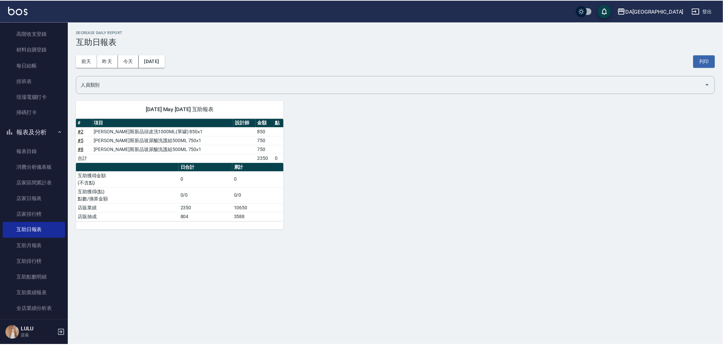
scroll to position [265, 0]
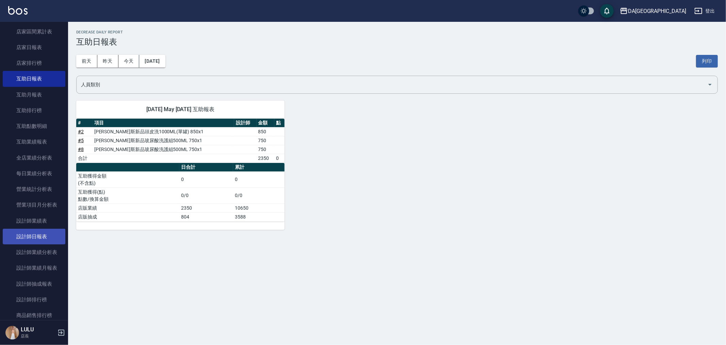
click at [52, 236] on link "設計師日報表" at bounding box center [34, 236] width 63 height 16
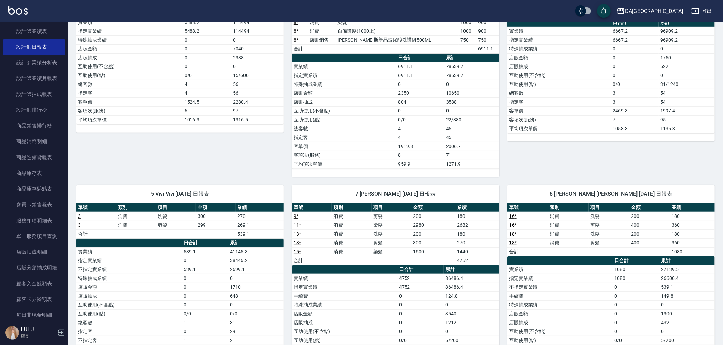
scroll to position [226, 0]
